Goal: Task Accomplishment & Management: Manage account settings

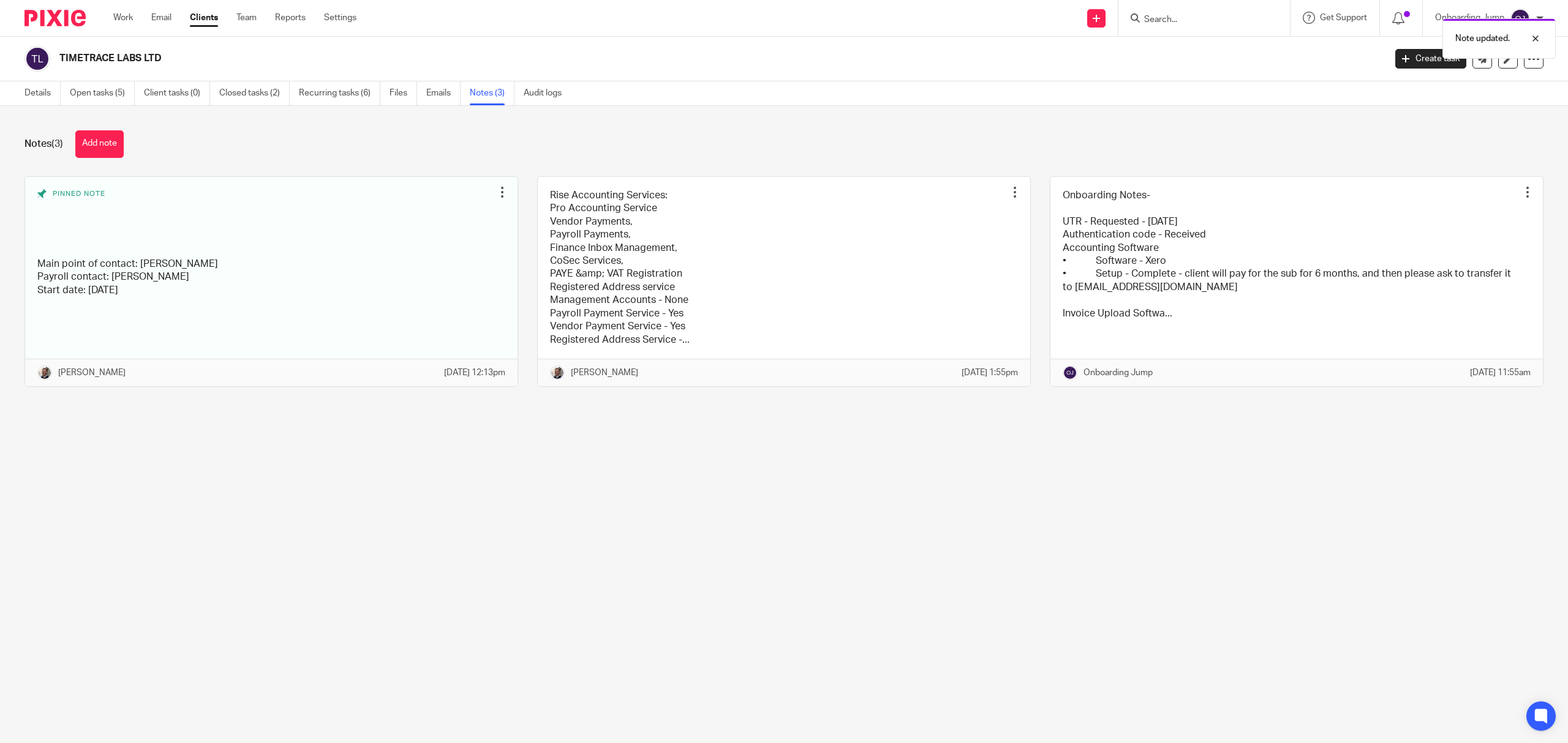
click at [1183, 17] on div "Note updated." at bounding box center [1170, 35] width 772 height 47
click at [1171, 20] on div "Note updated." at bounding box center [1170, 35] width 772 height 47
click at [1181, 20] on input "Search" at bounding box center [1198, 20] width 111 height 11
type input "innfi"
click at [1237, 55] on link at bounding box center [1257, 52] width 233 height 28
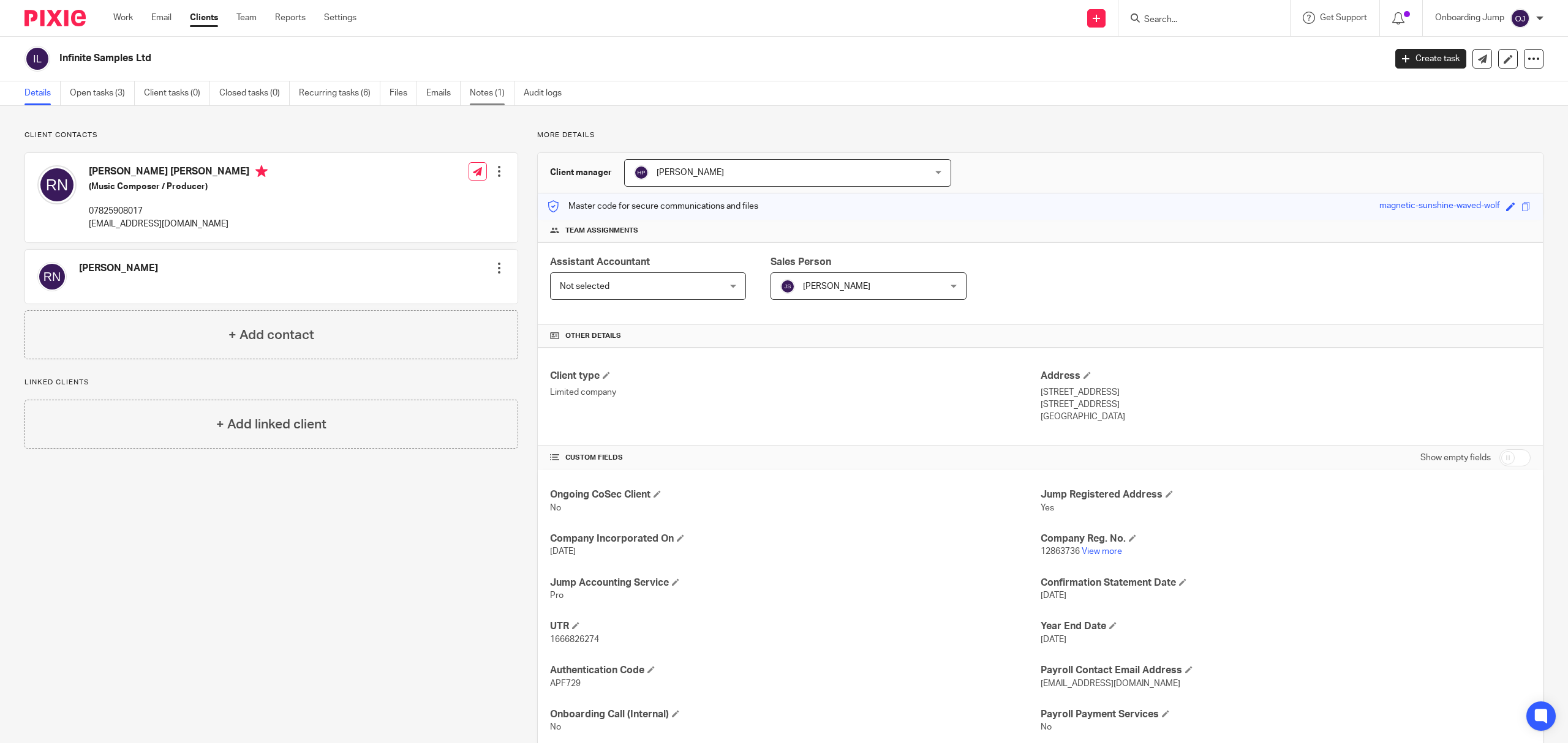
click at [495, 91] on link "Notes (1)" at bounding box center [492, 93] width 45 height 24
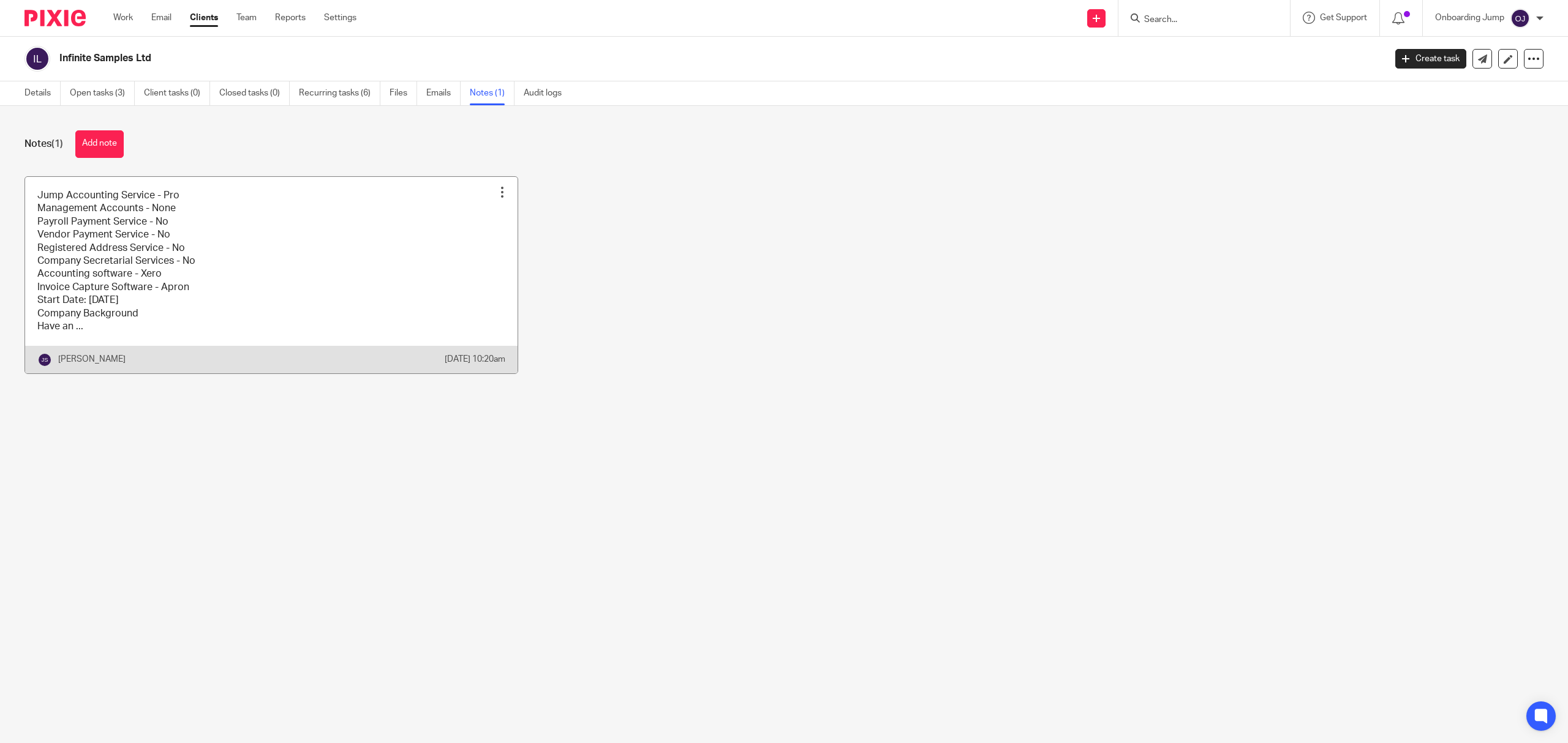
click at [143, 265] on link at bounding box center [271, 275] width 492 height 196
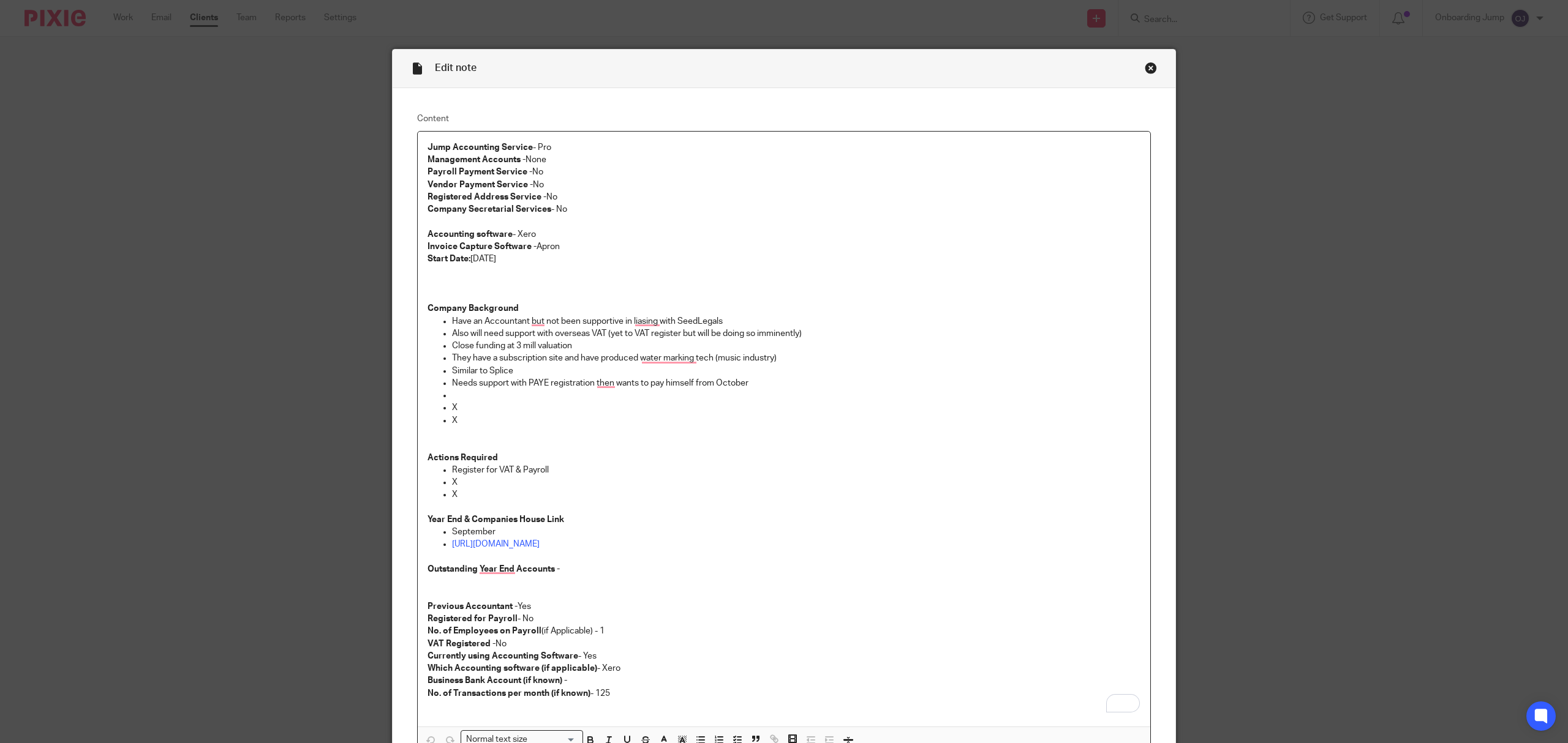
click at [1149, 72] on div "Close this dialog window" at bounding box center [1151, 68] width 12 height 12
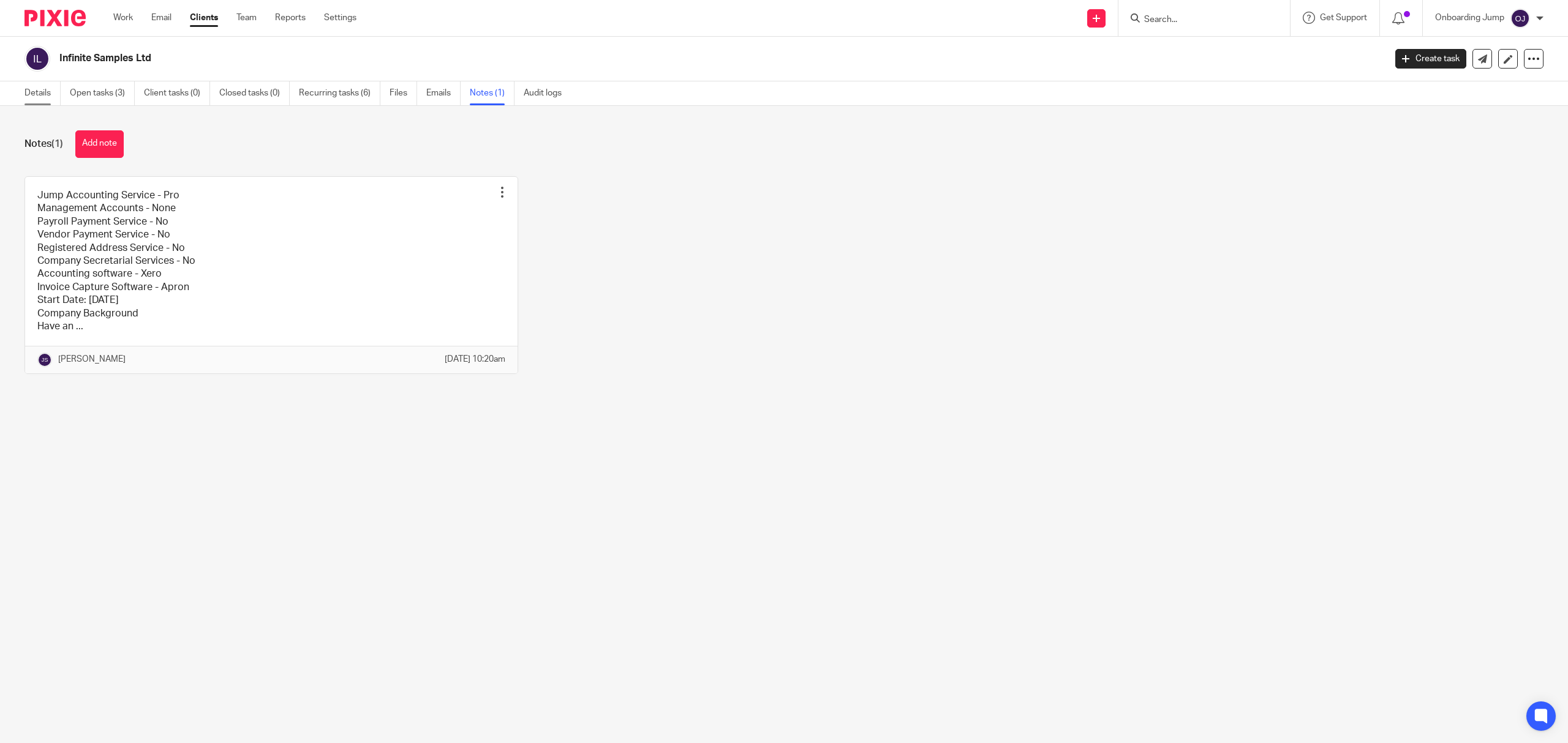
click at [42, 96] on link "Details" at bounding box center [42, 93] width 36 height 24
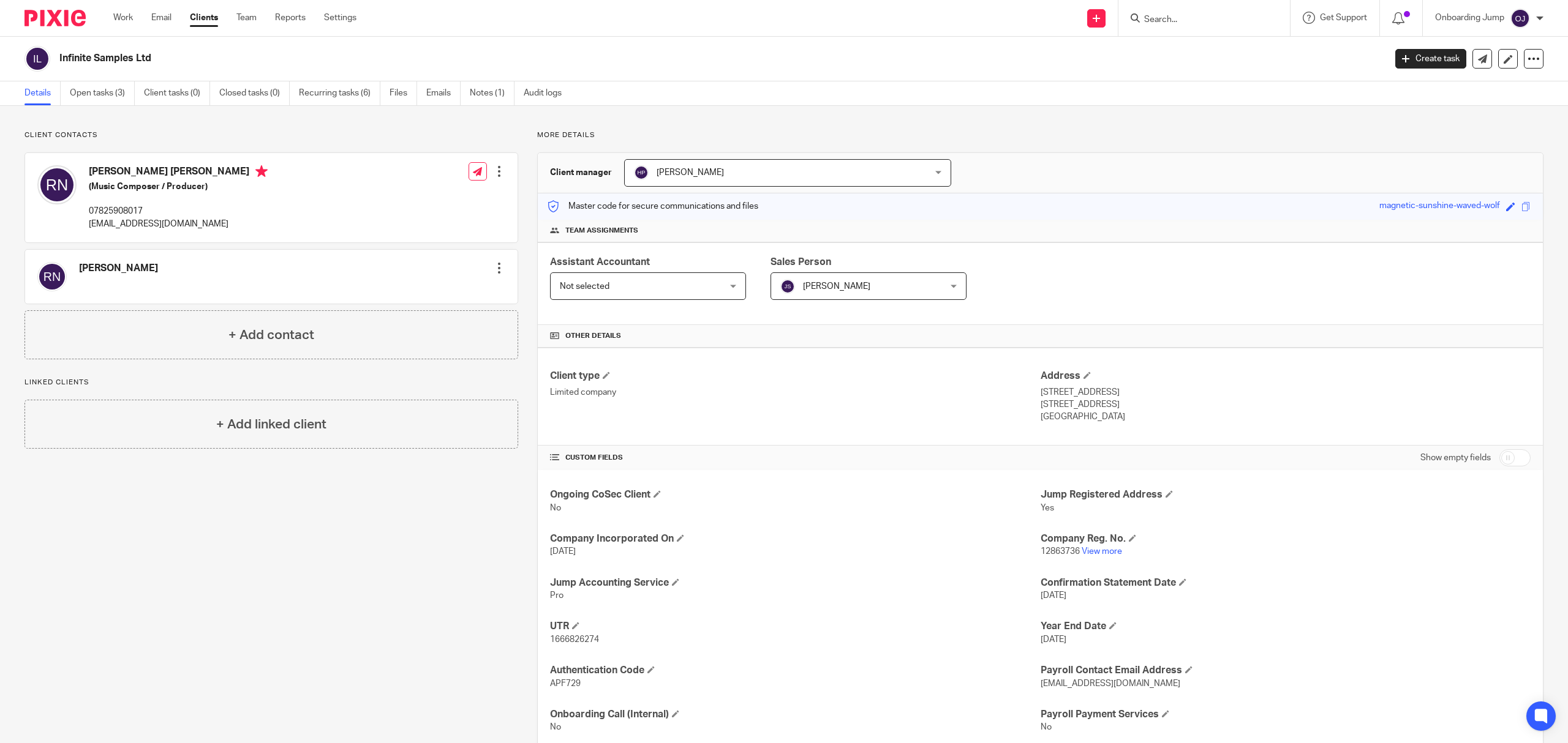
click at [654, 289] on span "Not selected" at bounding box center [634, 286] width 149 height 25
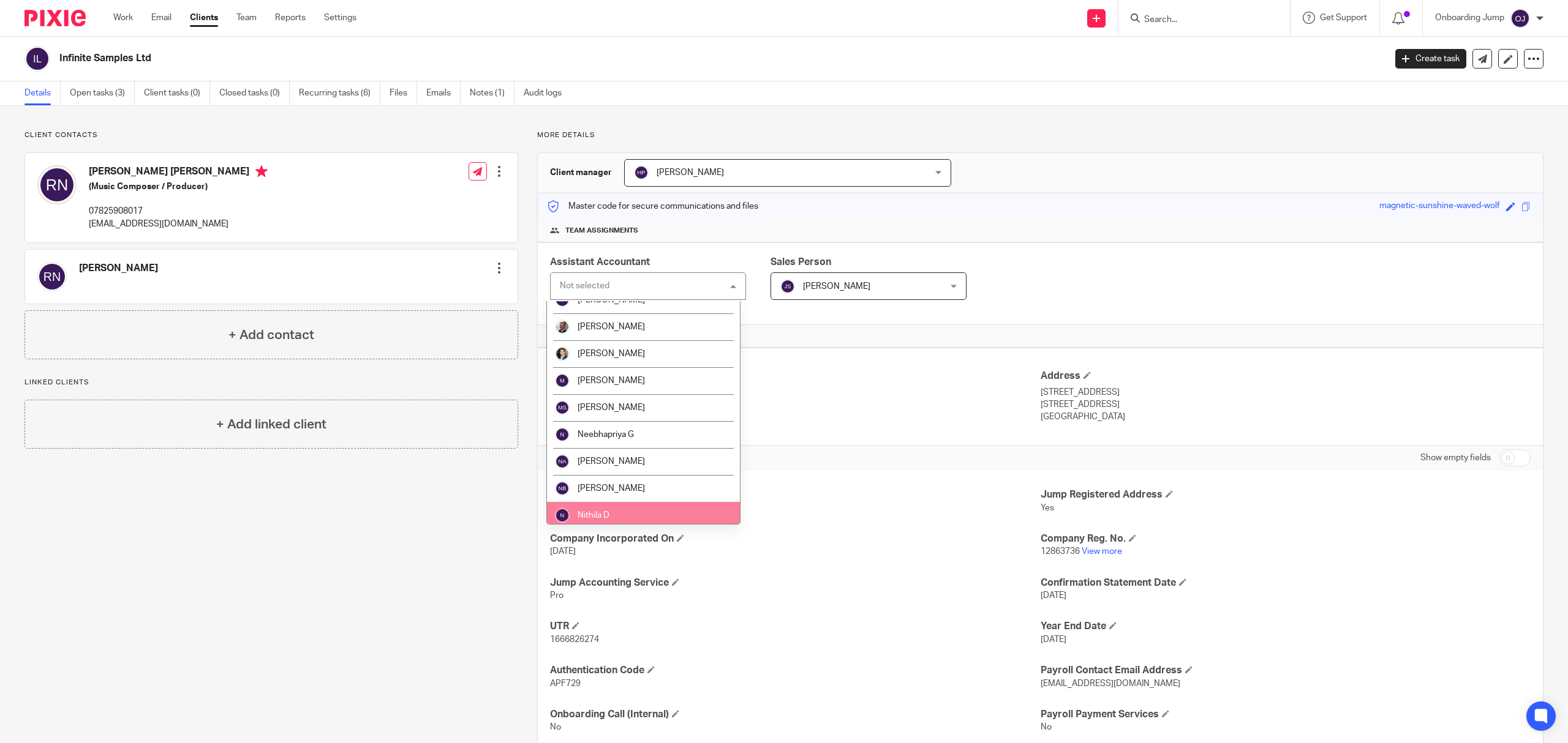
scroll to position [1306, 0]
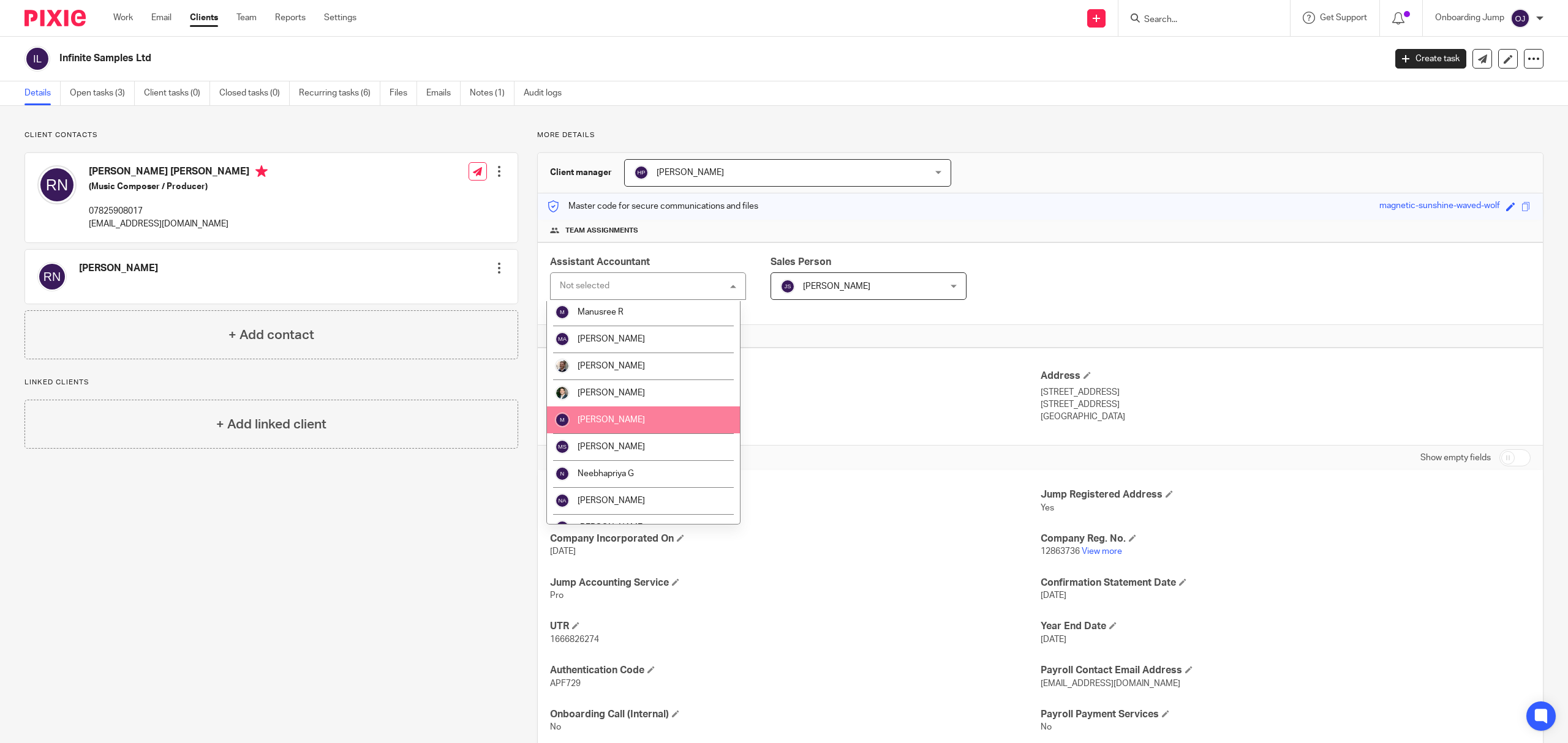
click at [664, 425] on li "[PERSON_NAME]" at bounding box center [643, 420] width 193 height 27
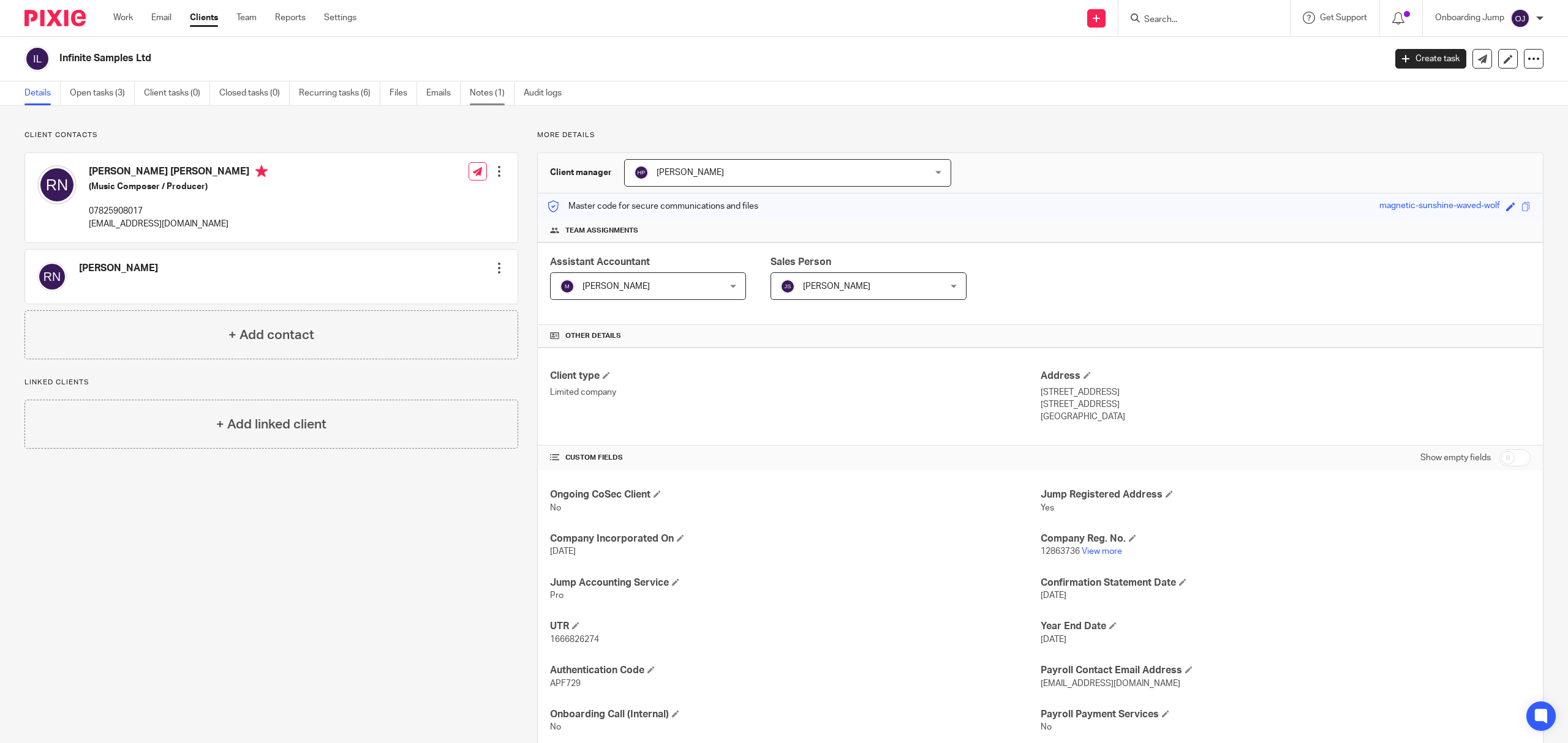
click at [487, 89] on link "Notes (1)" at bounding box center [492, 93] width 45 height 24
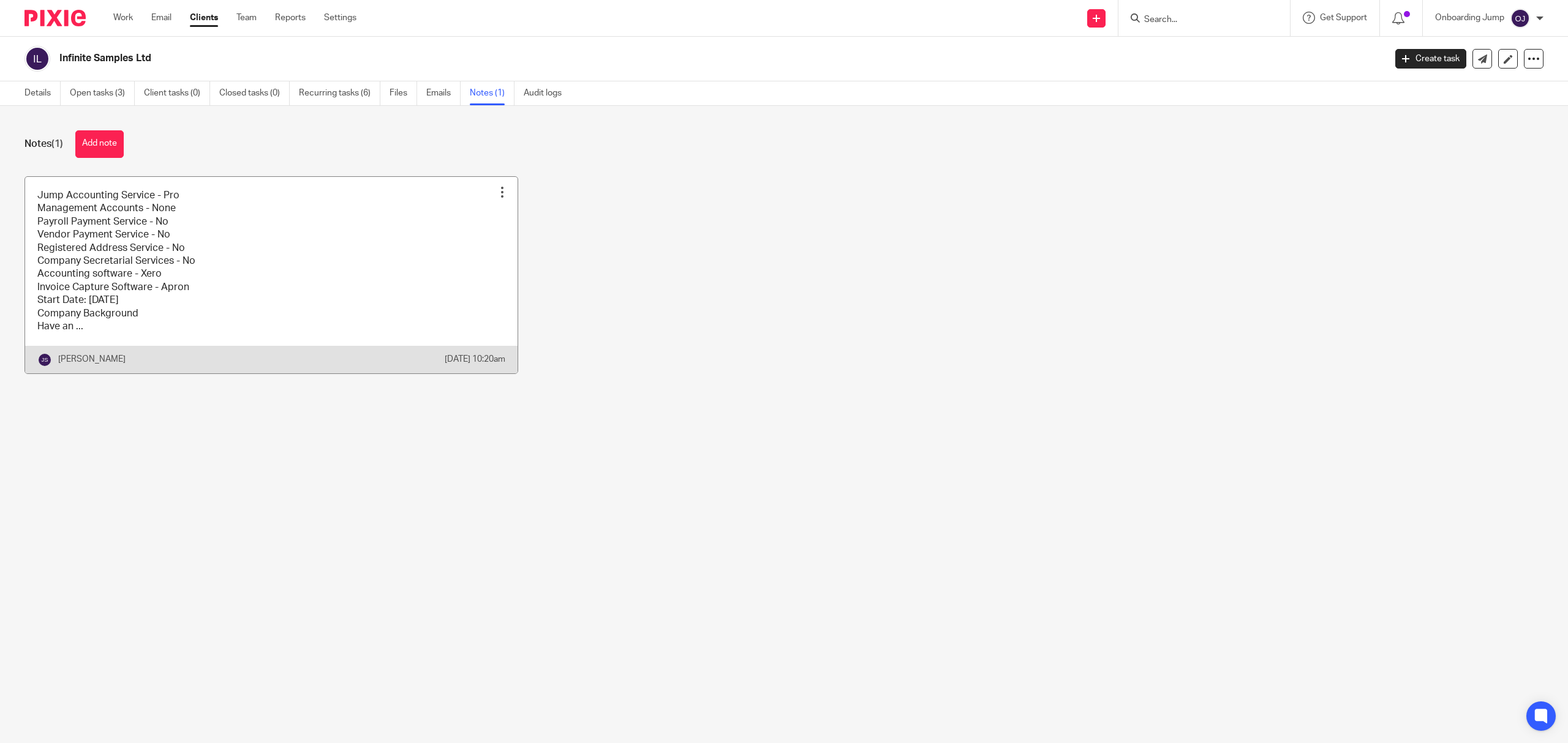
click at [282, 270] on link at bounding box center [271, 275] width 492 height 196
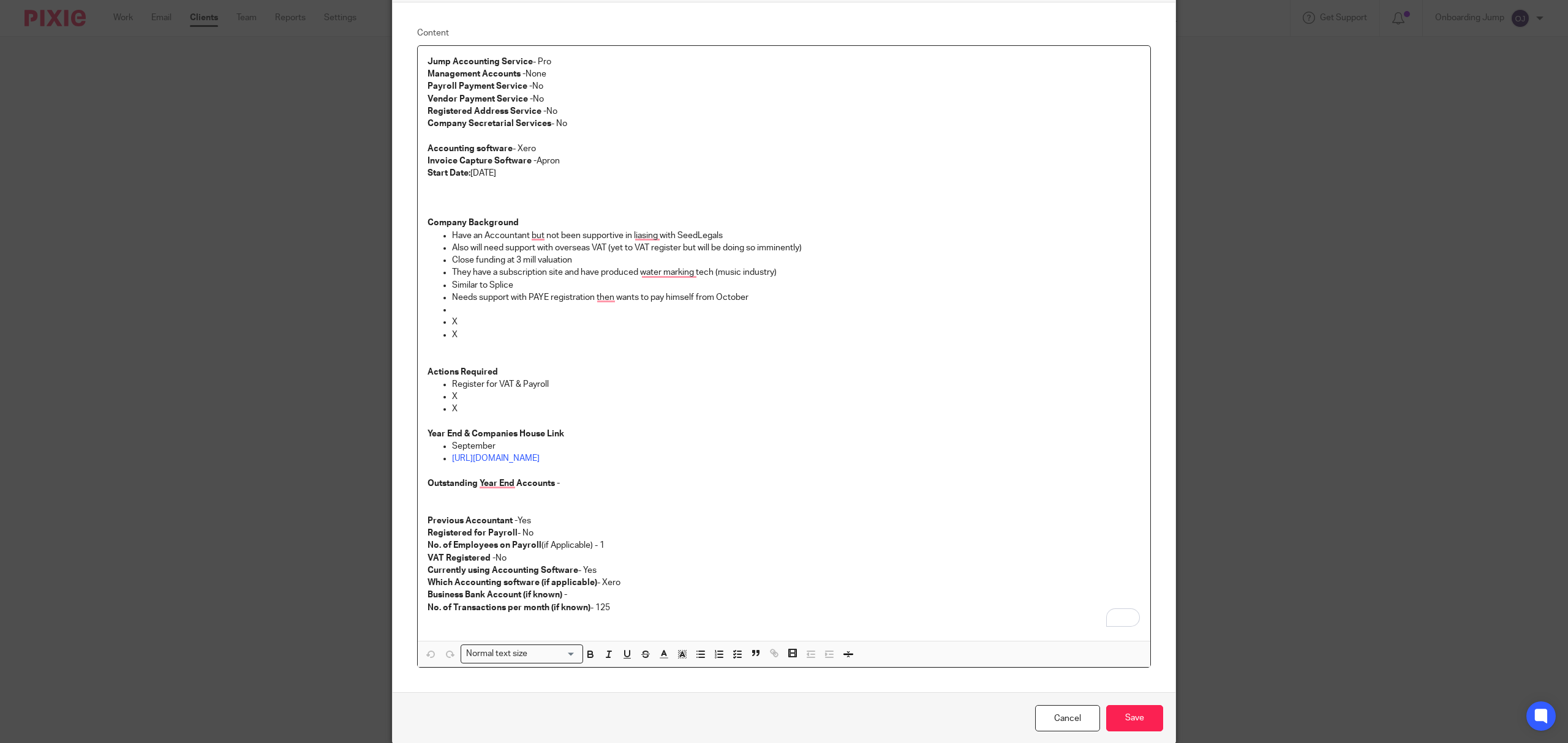
scroll to position [138, 0]
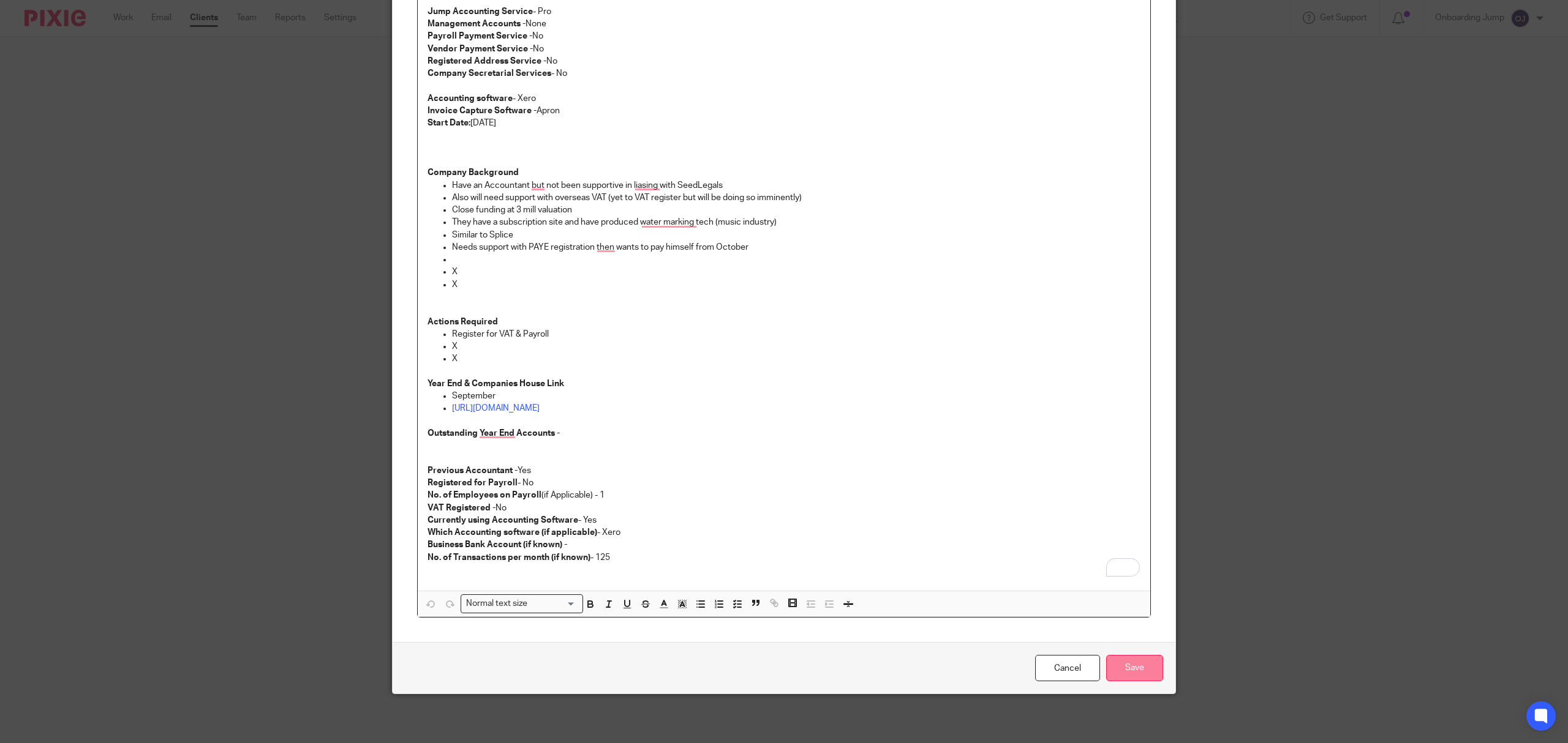
click at [1115, 673] on input "Save" at bounding box center [1135, 668] width 57 height 26
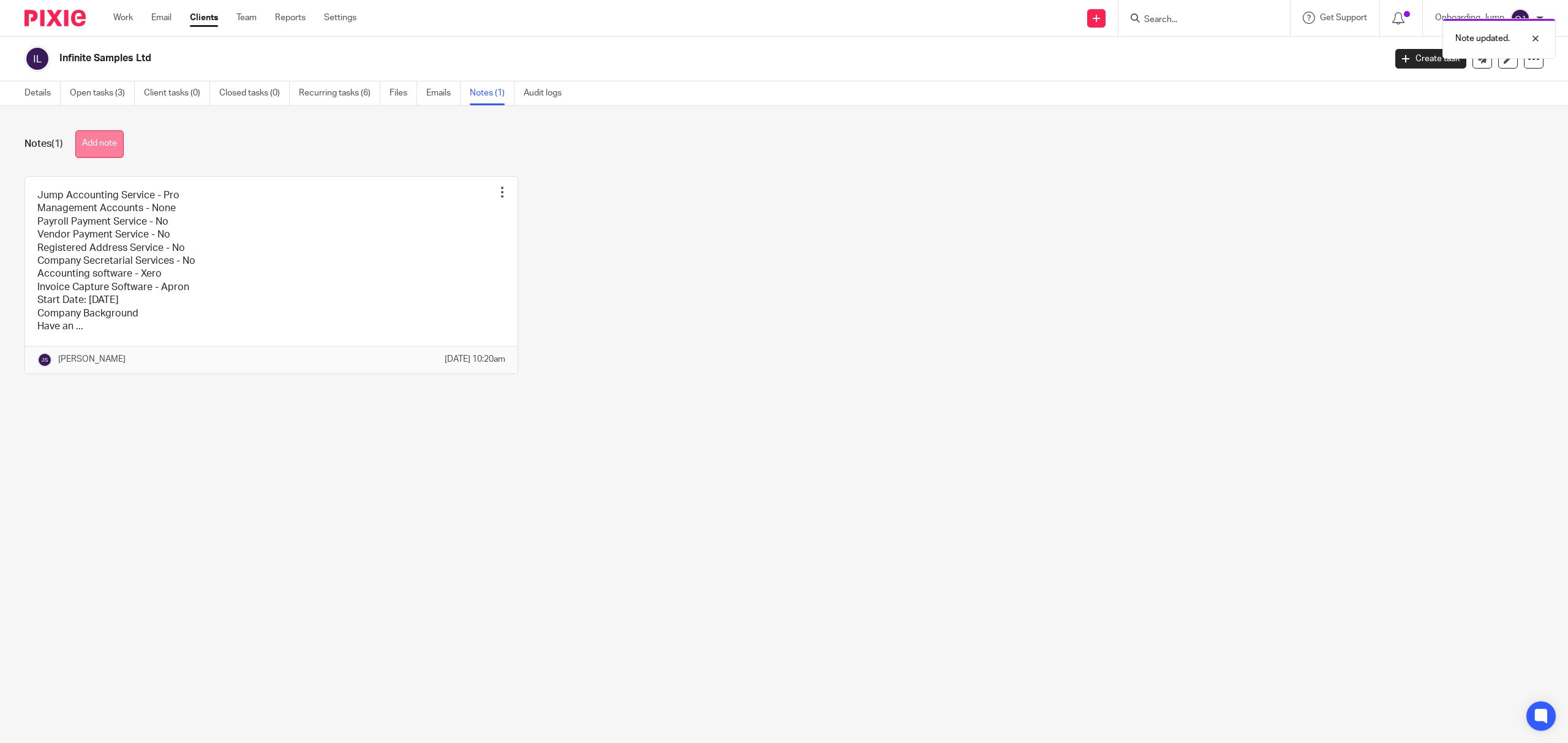
click at [118, 141] on button "Add note" at bounding box center [99, 144] width 49 height 28
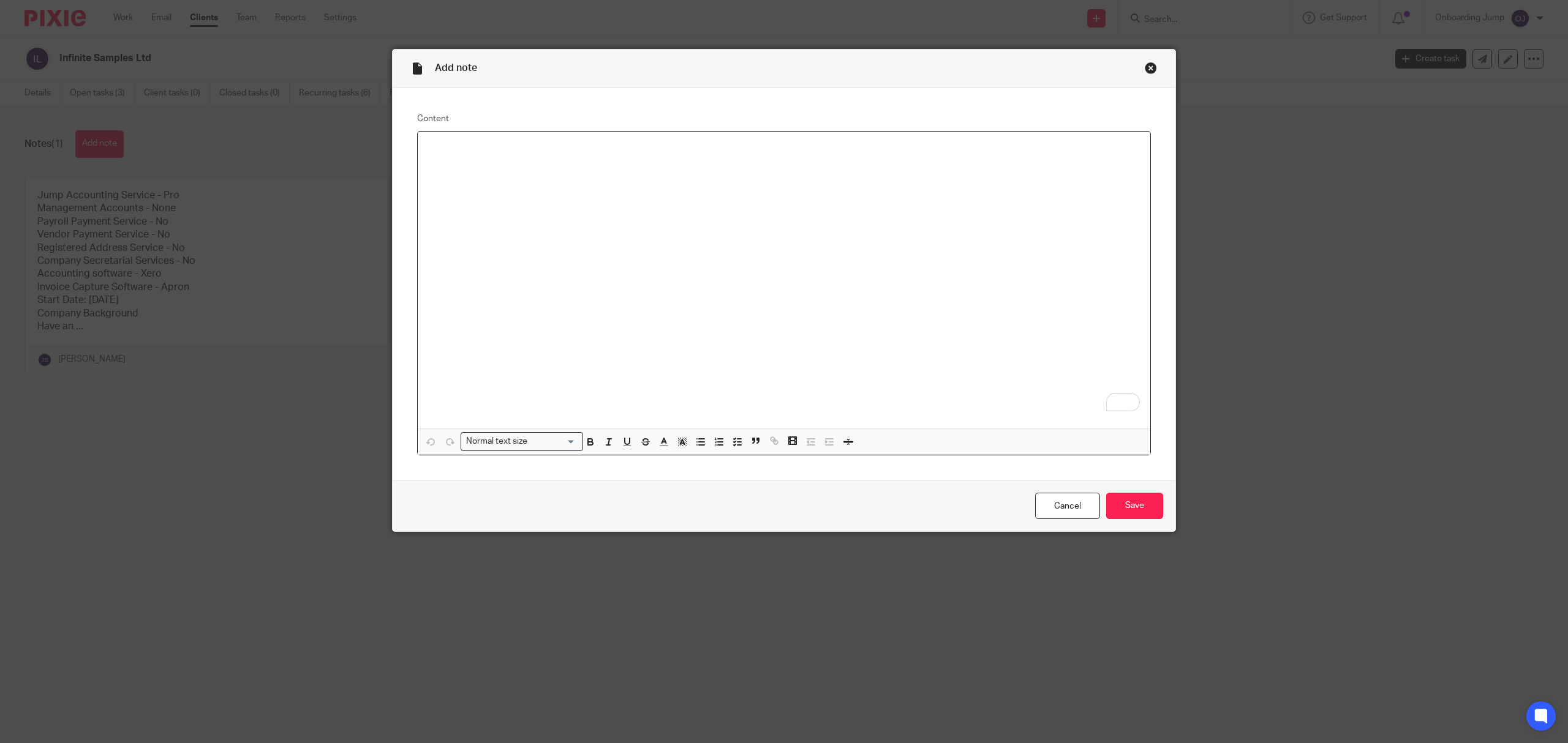
click at [1140, 77] on div "Add note" at bounding box center [784, 68] width 783 height 39
click at [1145, 68] on div "Close this dialog window" at bounding box center [1151, 68] width 12 height 12
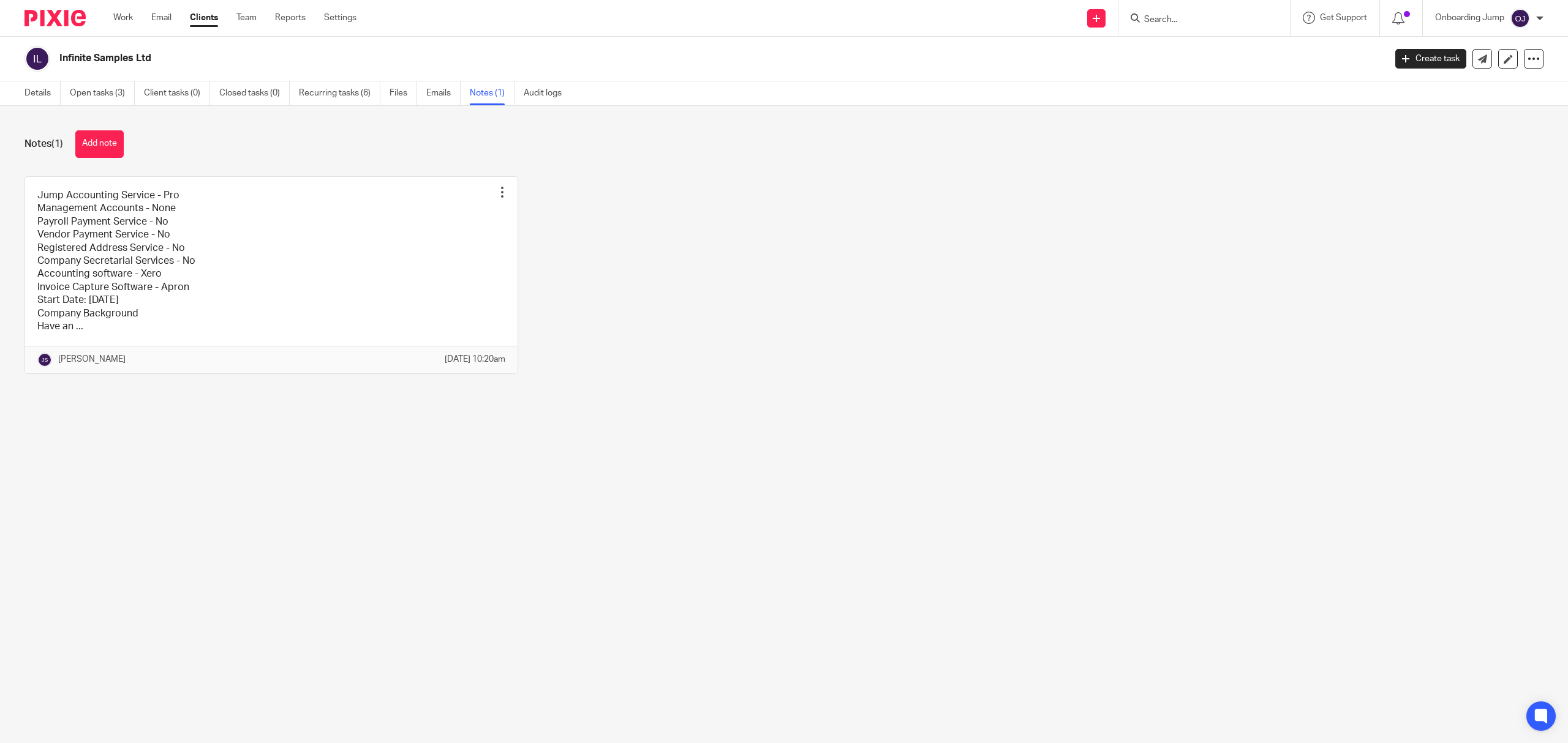
drag, startPoint x: 161, startPoint y: 61, endPoint x: 57, endPoint y: 71, distance: 104.5
click at [57, 71] on div "Infinite Samples Ltd" at bounding box center [701, 59] width 1353 height 25
copy h2 "Infinite Samples Ltd"
click at [1193, 22] on input "Search" at bounding box center [1198, 20] width 111 height 11
paste input "Nautafix Global Limited"
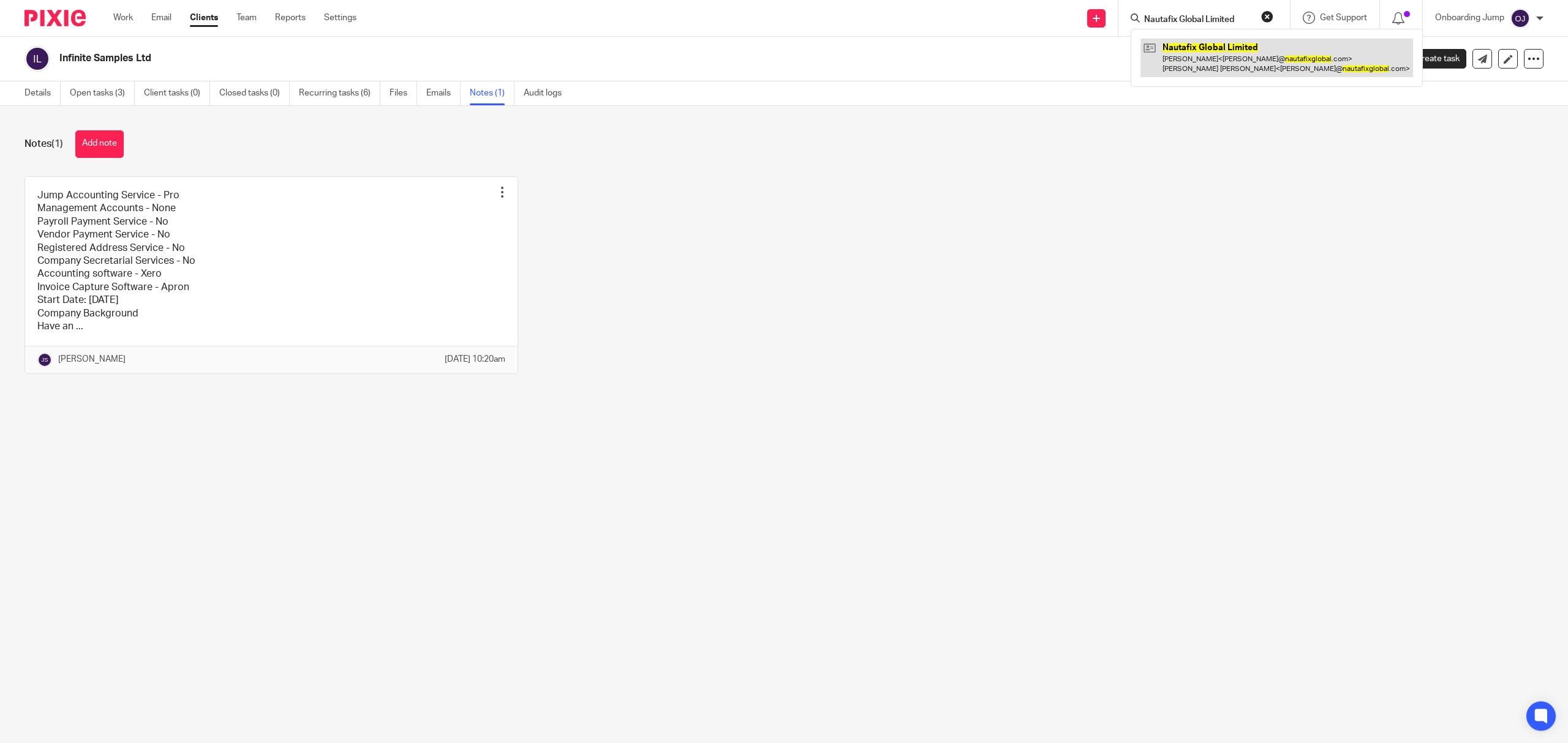
type input "Nautafix Global Limited"
click at [1207, 70] on link at bounding box center [1277, 58] width 273 height 38
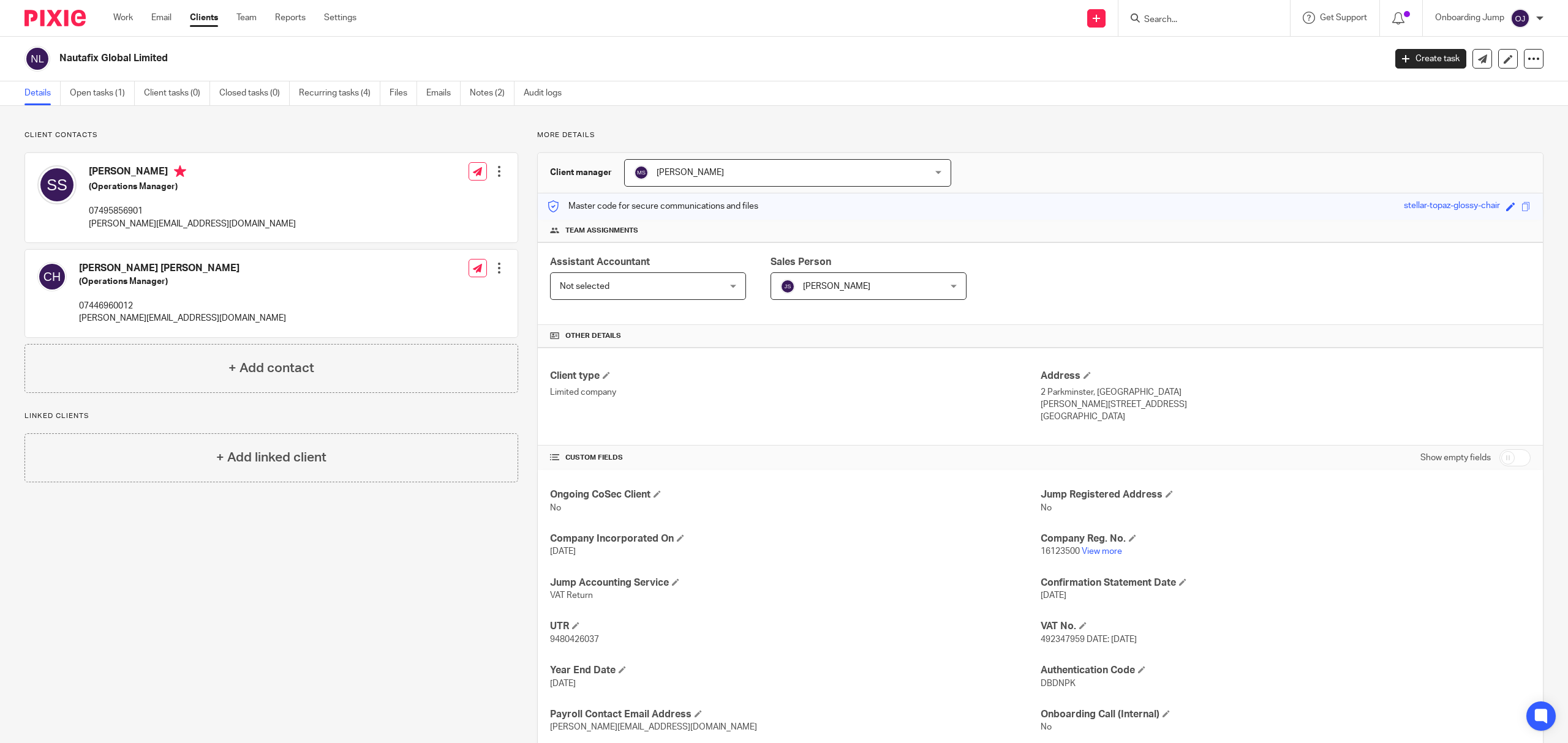
click at [779, 167] on span "Mugesh Senthilkumar" at bounding box center [760, 172] width 253 height 25
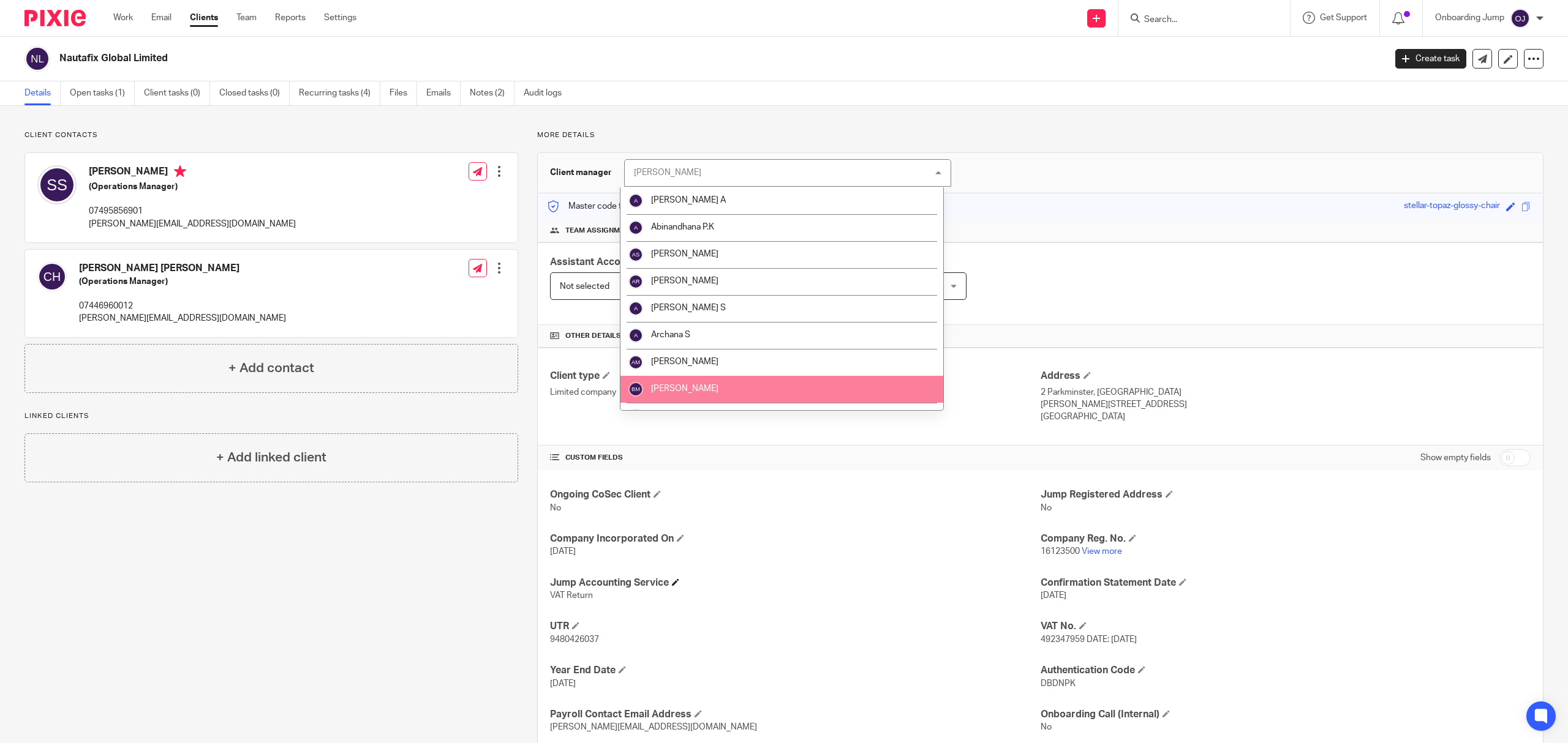
click at [673, 579] on h4 "Jump Accounting Service" at bounding box center [795, 583] width 490 height 13
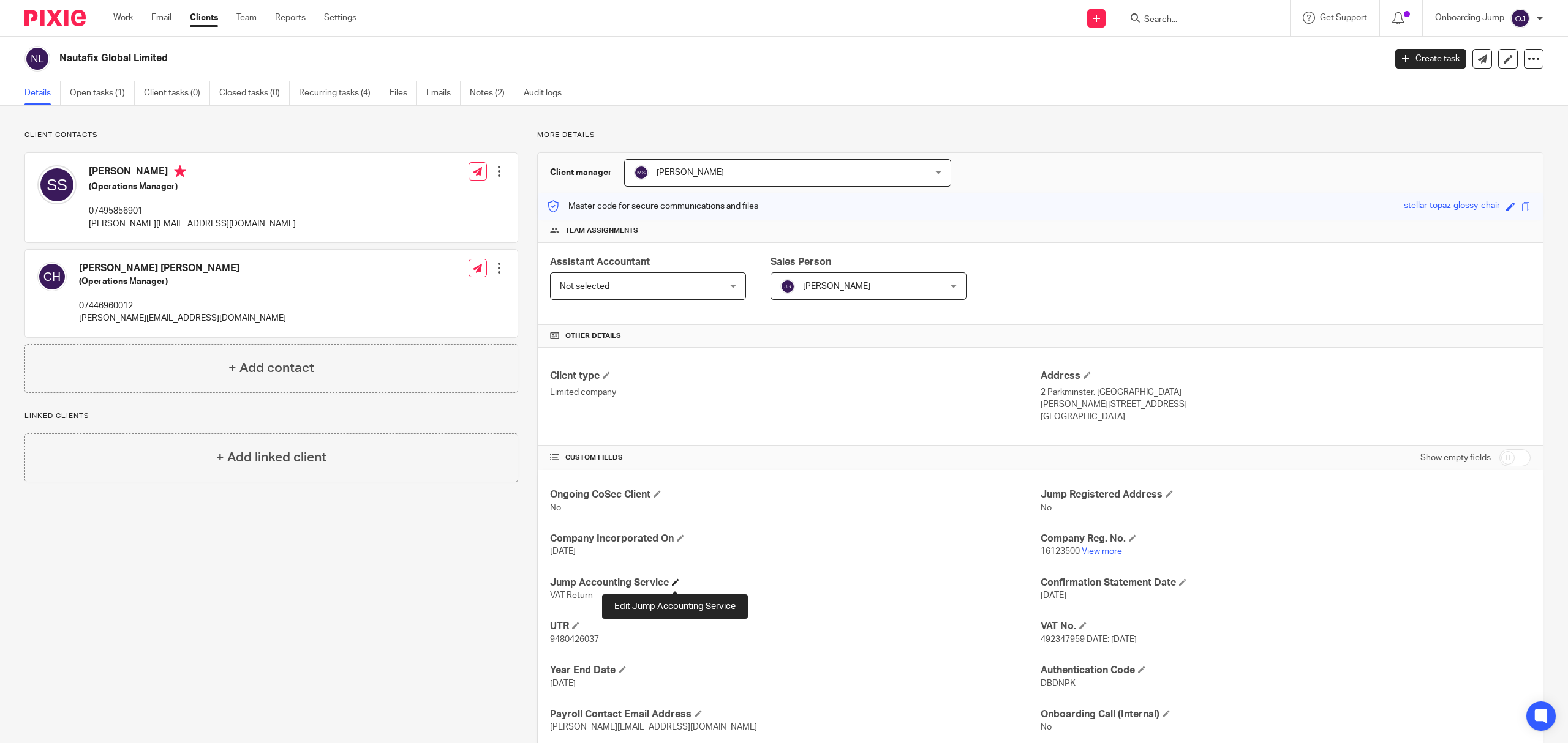
click at [673, 583] on span at bounding box center [675, 582] width 7 height 7
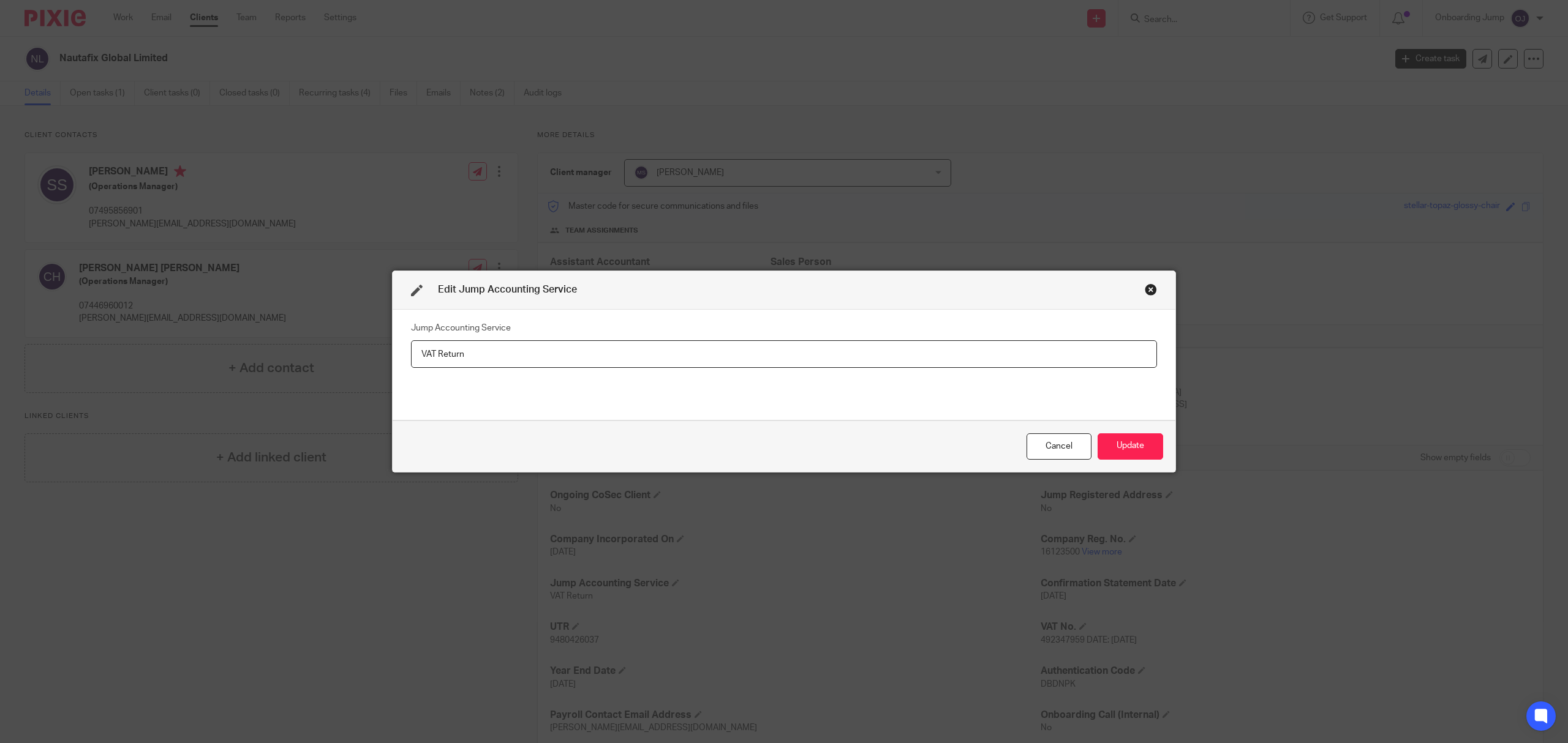
drag, startPoint x: 575, startPoint y: 346, endPoint x: 310, endPoint y: 346, distance: 265.0
click at [310, 346] on div "Edit Jump Accounting Service Jump Accounting Service VAT Return Cancel Update" at bounding box center [784, 371] width 1568 height 743
type input "Basic + VAT"
click at [1139, 449] on button "Update" at bounding box center [1131, 446] width 65 height 26
